Goal: Information Seeking & Learning: Learn about a topic

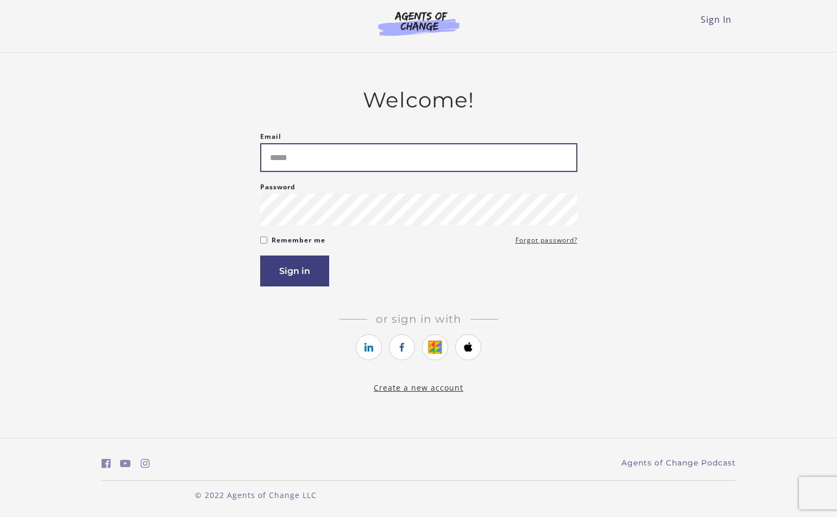
click at [377, 160] on input "Email" at bounding box center [418, 157] width 317 height 29
type input "**********"
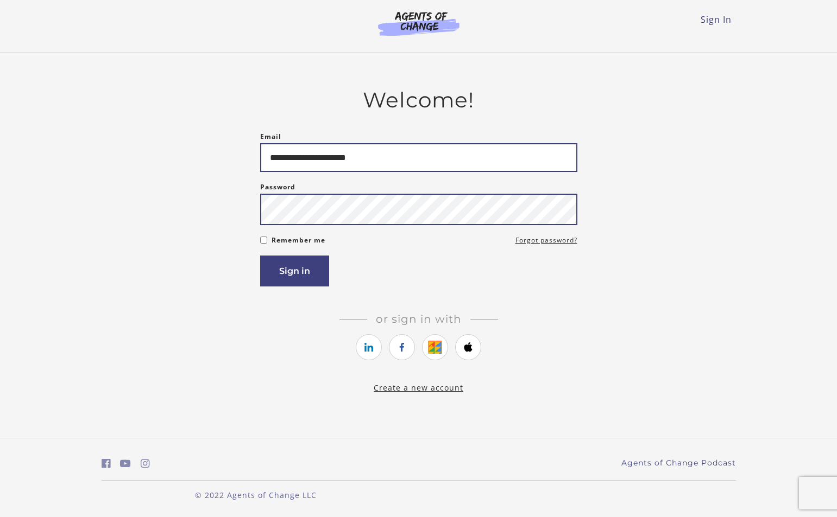
click at [260, 256] on button "Sign in" at bounding box center [294, 271] width 69 height 31
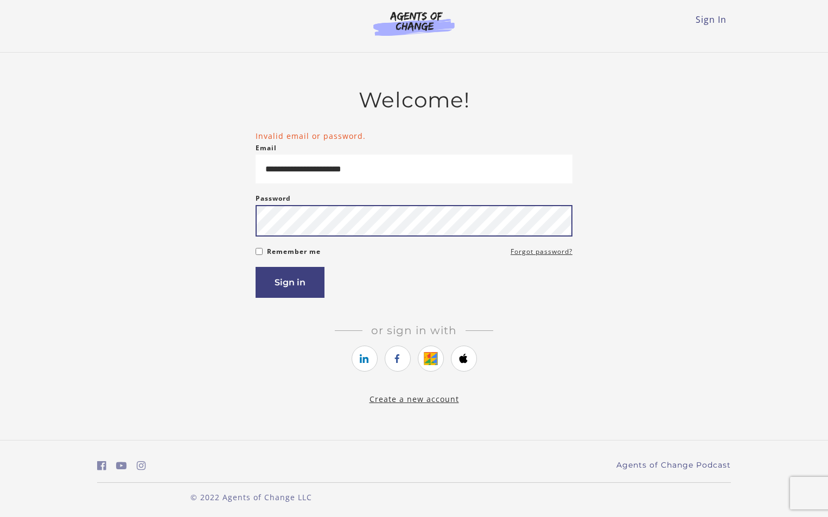
click at [256, 267] on button "Sign in" at bounding box center [290, 282] width 69 height 31
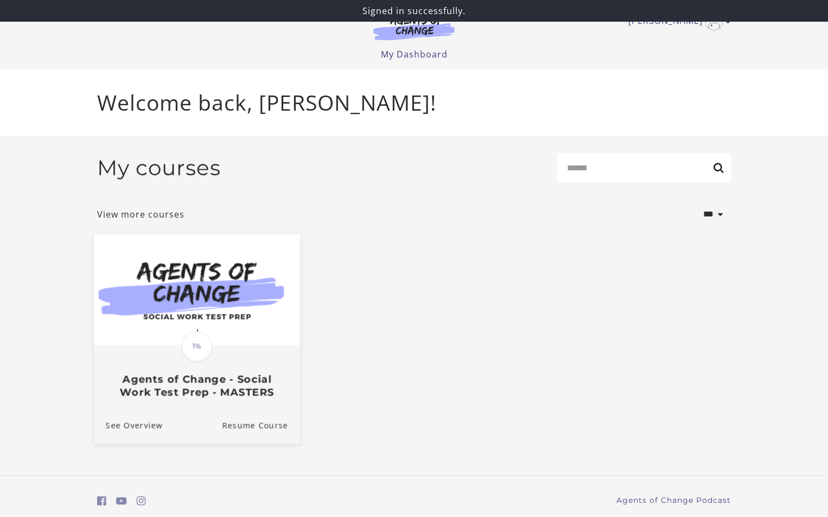
click at [206, 319] on img at bounding box center [197, 289] width 206 height 111
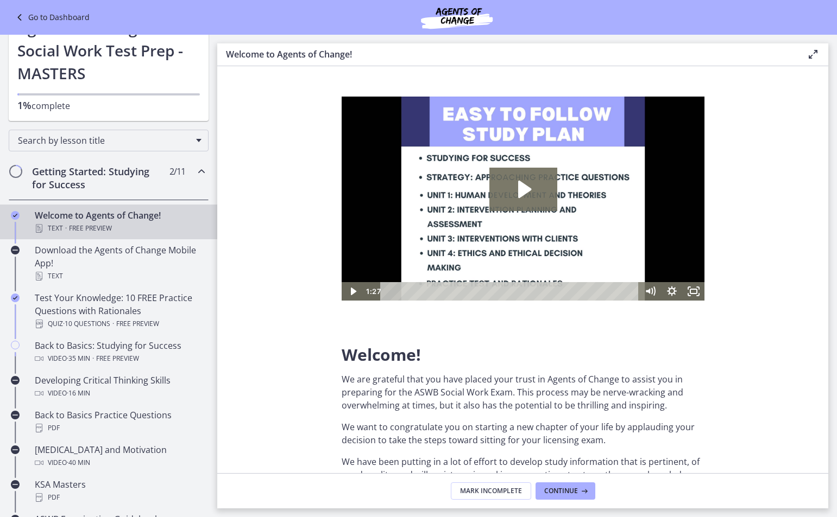
scroll to position [109, 0]
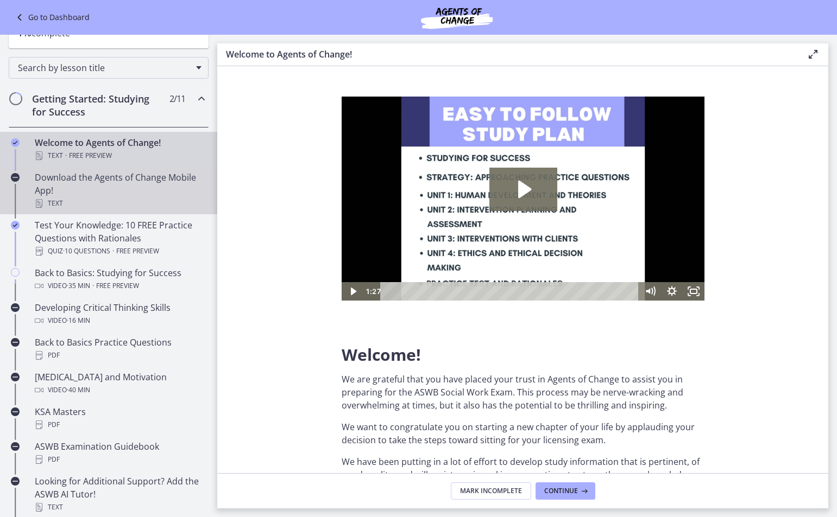
click at [98, 181] on div "Download the Agents of Change Mobile App! Text" at bounding box center [119, 190] width 169 height 39
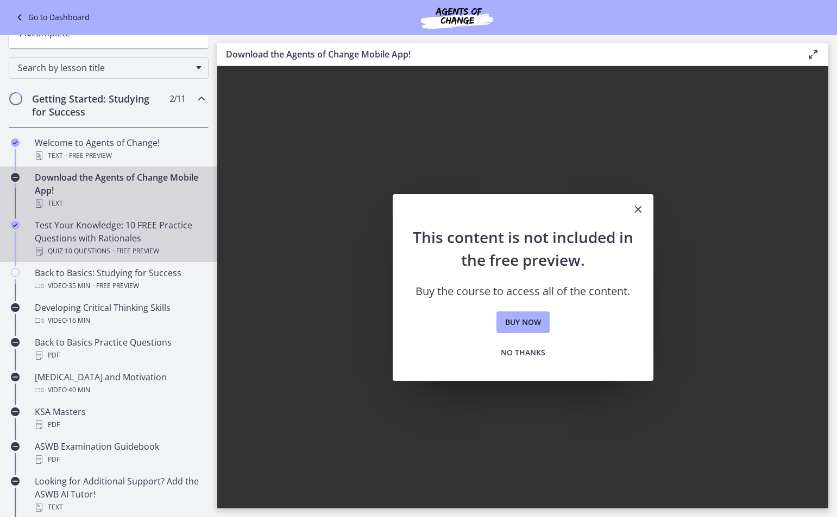
click at [91, 229] on div "Test Your Knowledge: 10 FREE Practice Questions with Rationales Quiz · 10 Quest…" at bounding box center [119, 238] width 169 height 39
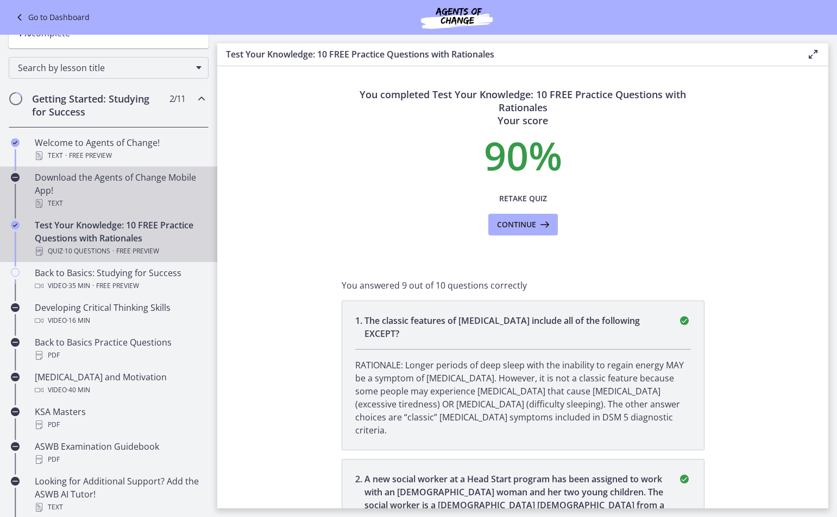
click at [101, 197] on div "Download the Agents of Change Mobile App! Text" at bounding box center [119, 190] width 169 height 39
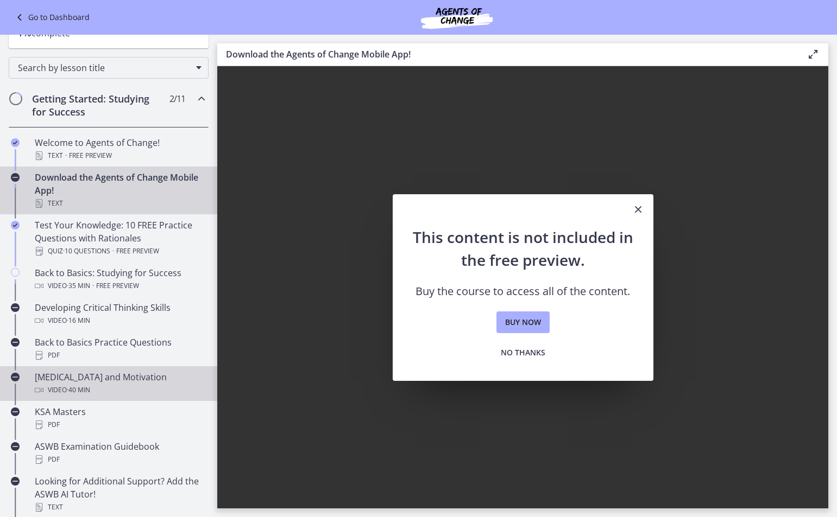
click at [107, 373] on div "Test Anxiety and Motivation Video · 40 min" at bounding box center [119, 384] width 169 height 26
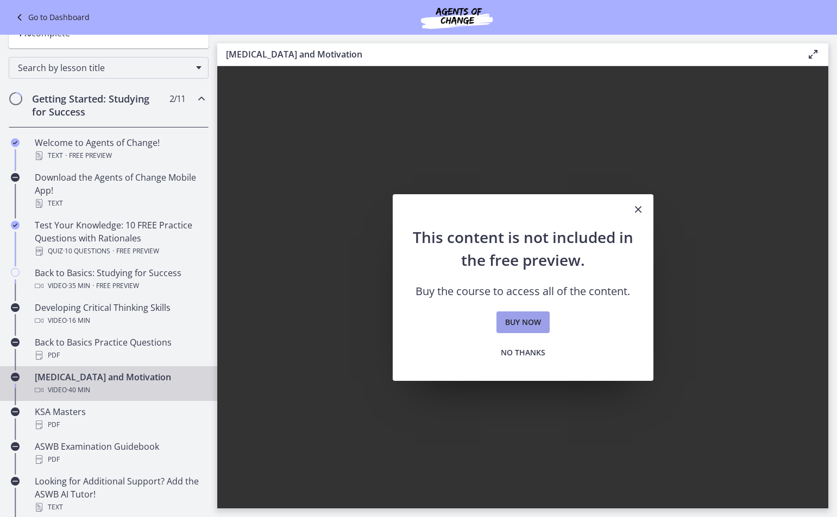
click at [523, 324] on span "Buy now" at bounding box center [523, 322] width 36 height 13
